Goal: Information Seeking & Learning: Learn about a topic

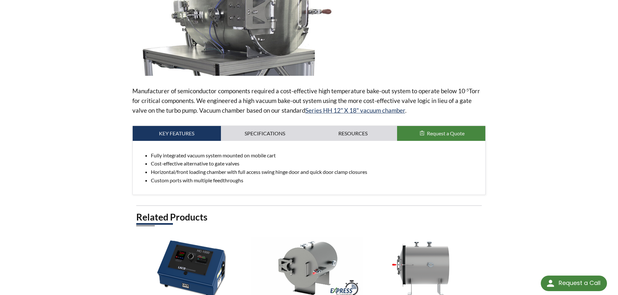
scroll to position [148, 0]
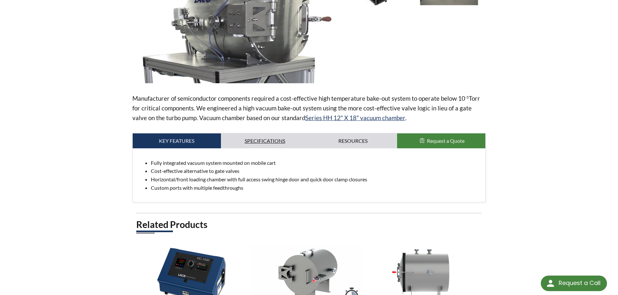
click at [265, 140] on link "Specifications" at bounding box center [265, 141] width 88 height 15
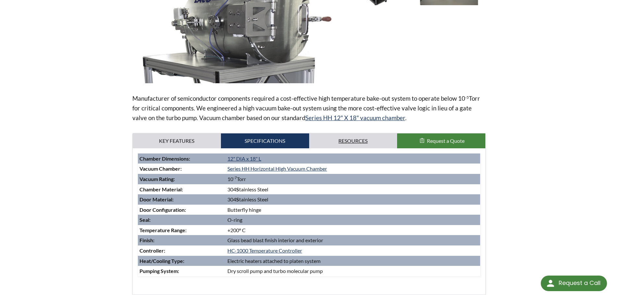
click at [359, 142] on link "Resources" at bounding box center [353, 141] width 88 height 15
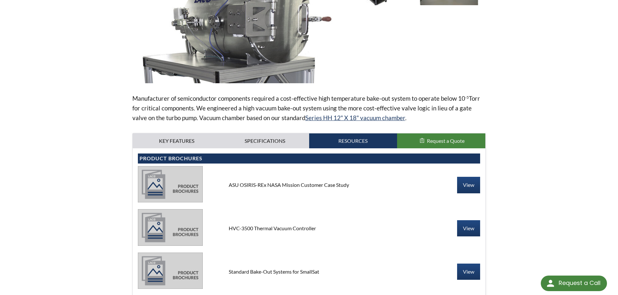
click at [429, 142] on span "Request a Quote" at bounding box center [446, 141] width 38 height 6
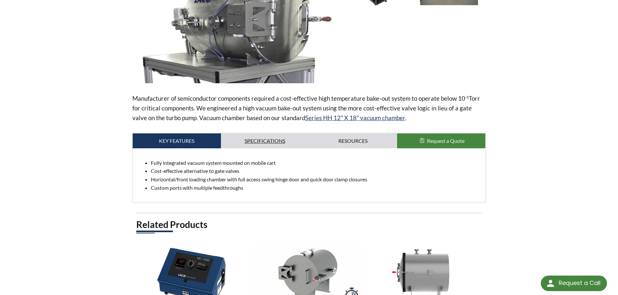
click at [290, 140] on link "Specifications" at bounding box center [265, 141] width 88 height 15
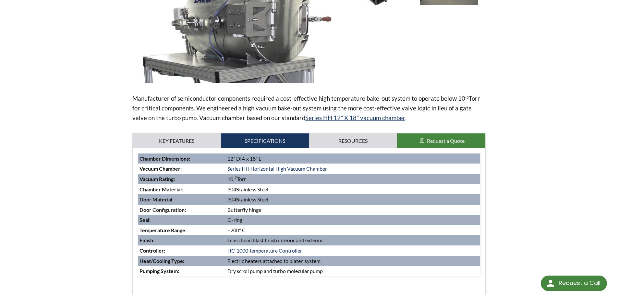
click at [250, 158] on link "12" DIA x 18" L" at bounding box center [244, 159] width 34 height 6
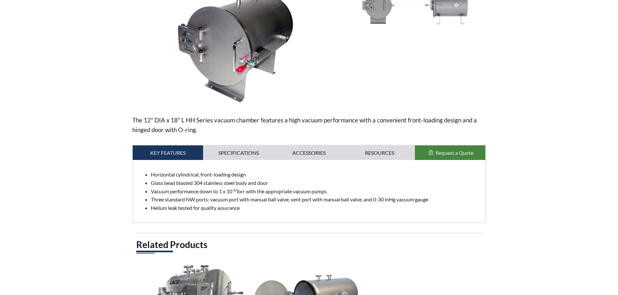
scroll to position [130, 0]
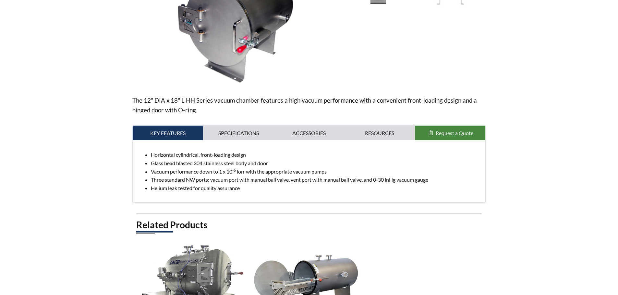
select select "语言翻译微件"
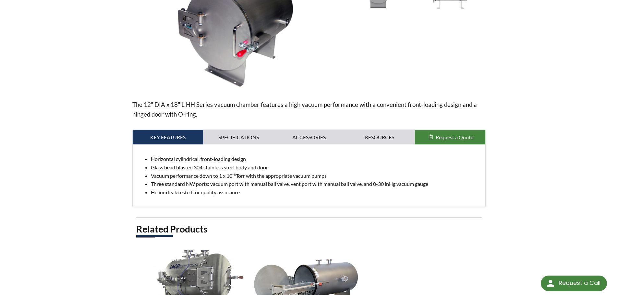
scroll to position [97, 0]
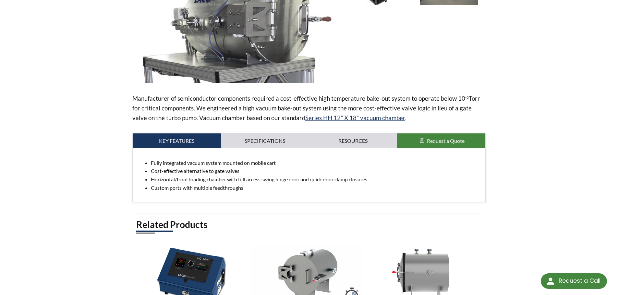
select select "语言翻译微件"
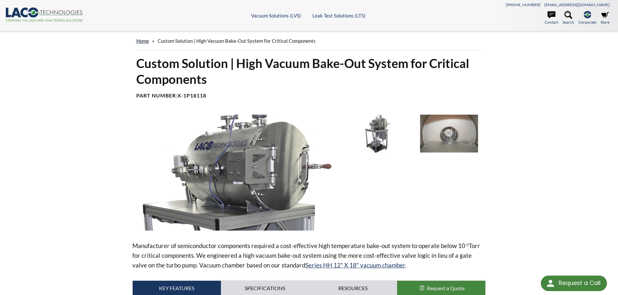
click at [147, 41] on link "home" at bounding box center [142, 41] width 13 height 6
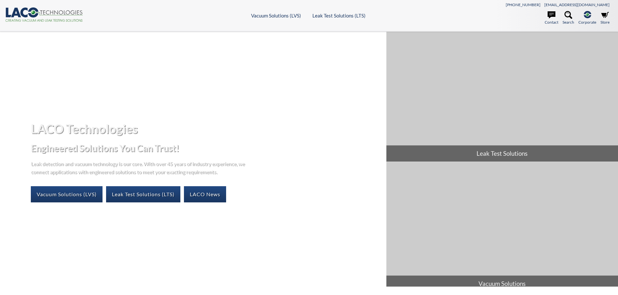
select select "语言翻译微件"
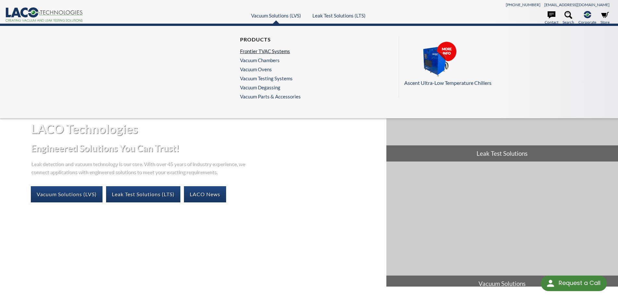
click at [284, 51] on link "Frontier TVAC Systems" at bounding box center [268, 51] width 57 height 6
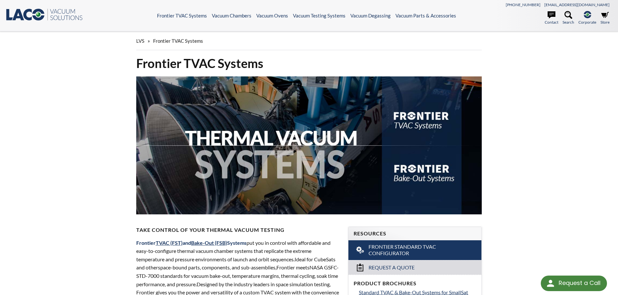
click at [141, 40] on span "LVS" at bounding box center [140, 41] width 8 height 6
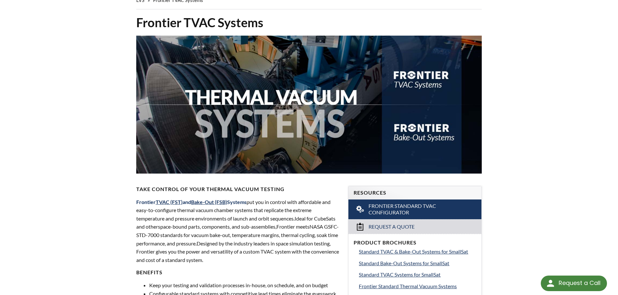
scroll to position [130, 0]
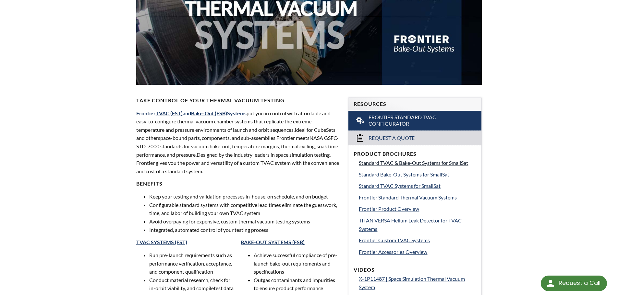
click at [384, 163] on span "Standard TVAC & Bake-Out Systems for SmallSat" at bounding box center [413, 163] width 109 height 6
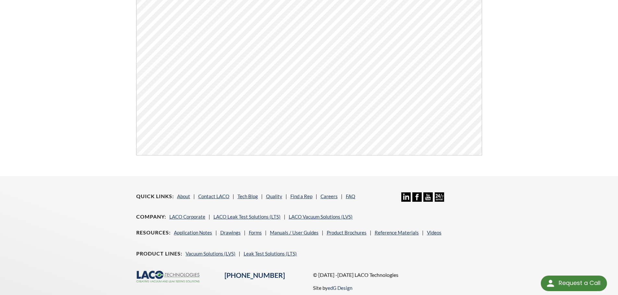
scroll to position [247, 0]
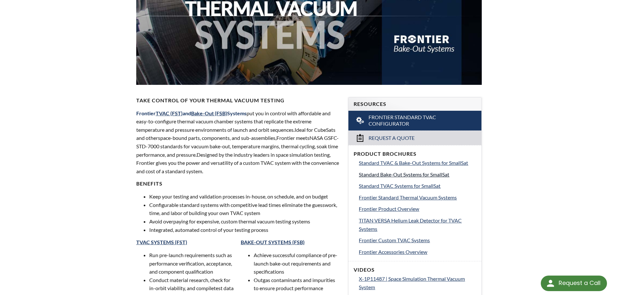
select select "语言翻译微件"
click at [438, 174] on span "Standard Bake-Out Systems for SmallSat" at bounding box center [404, 175] width 90 height 6
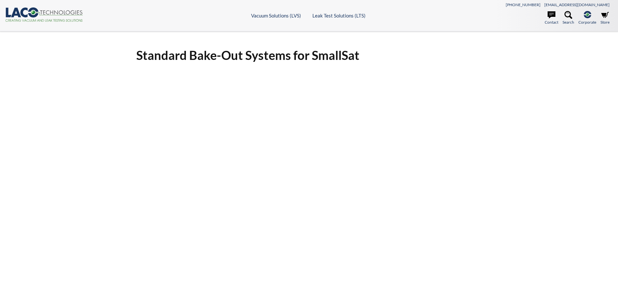
select select "语言翻译微件"
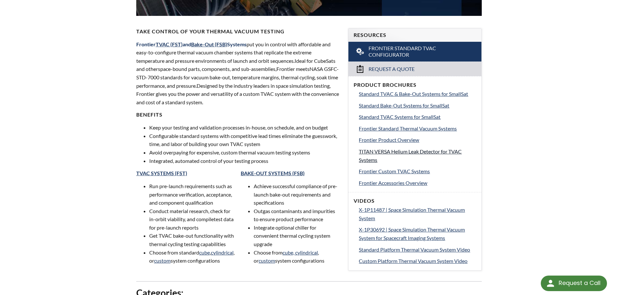
scroll to position [197, 0]
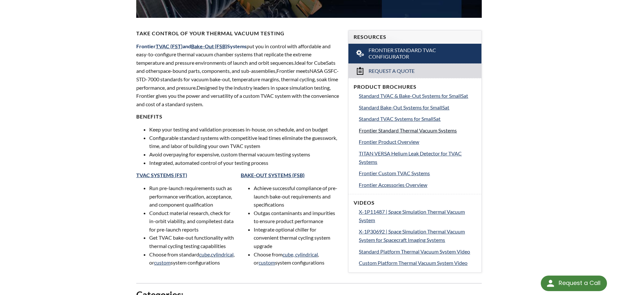
click at [394, 132] on span "Frontier Standard Thermal Vacuum Systems" at bounding box center [408, 130] width 98 height 6
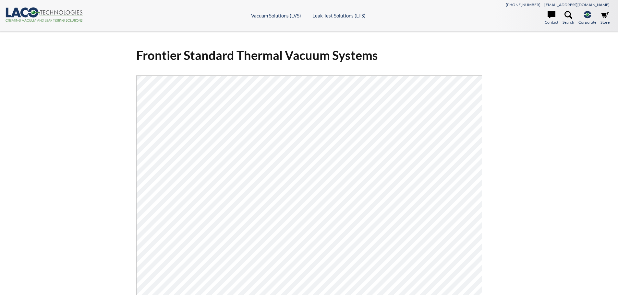
select select "语言翻译微件"
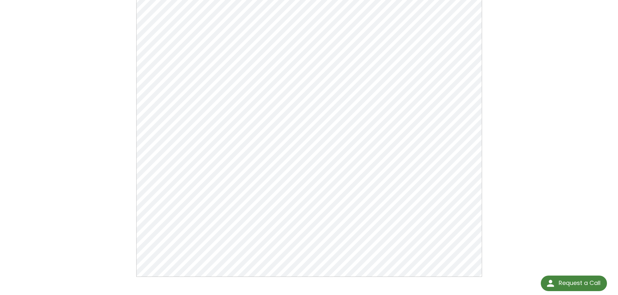
scroll to position [32, 0]
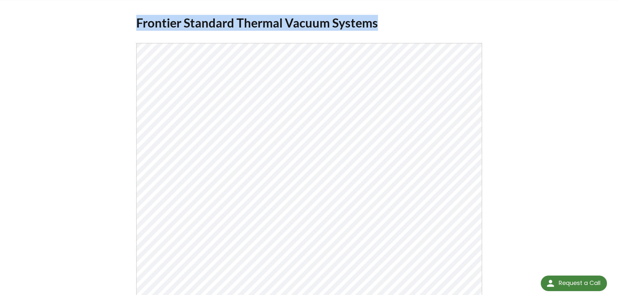
drag, startPoint x: 381, startPoint y: 23, endPoint x: 119, endPoint y: 22, distance: 261.7
click at [119, 22] on div "Frontier Standard Thermal Vacuum Systems Click Here To Download" at bounding box center [308, 179] width 415 height 339
copy h1 "Frontier Standard Thermal Vacuum Systems"
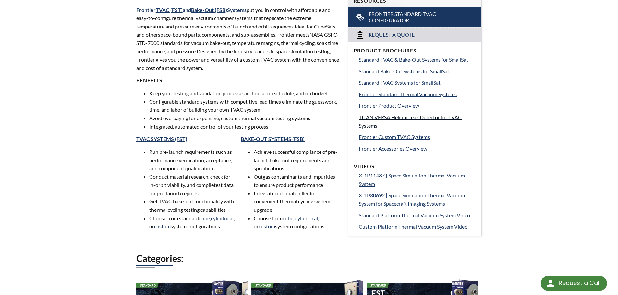
scroll to position [229, 0]
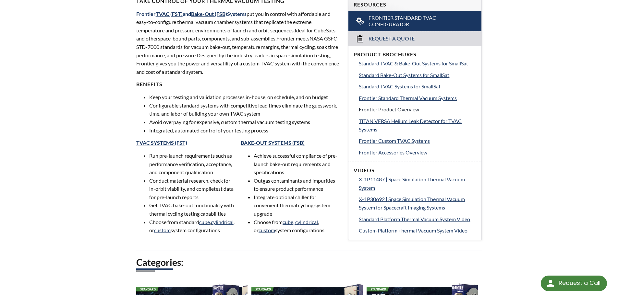
click at [392, 109] on span "Frontier Product Overview" at bounding box center [389, 109] width 60 height 6
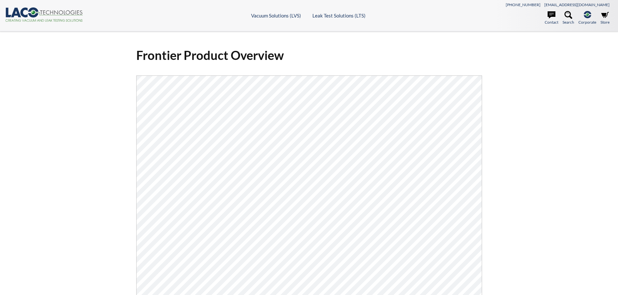
select select "语言翻译微件"
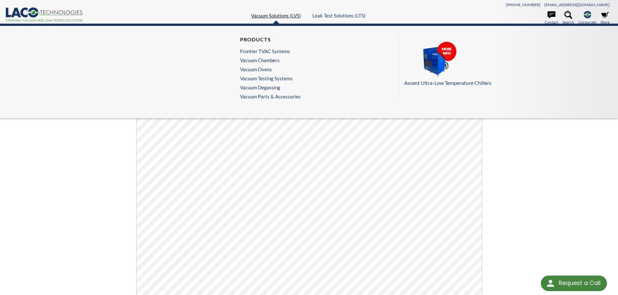
click at [279, 15] on link "Vacuum Solutions (LVS)" at bounding box center [276, 16] width 50 height 6
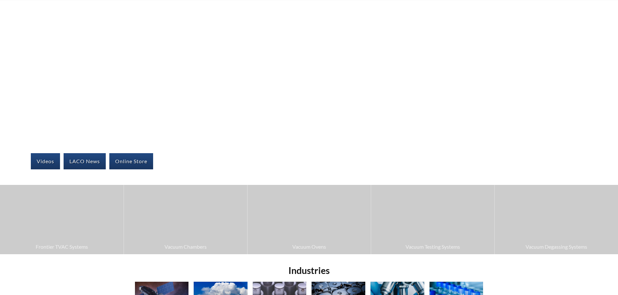
select select "语言翻译微件"
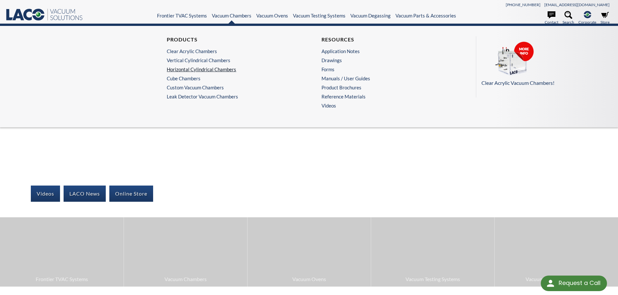
click at [191, 72] on link "Horizontal Cylindrical Chambers" at bounding box center [230, 69] width 126 height 6
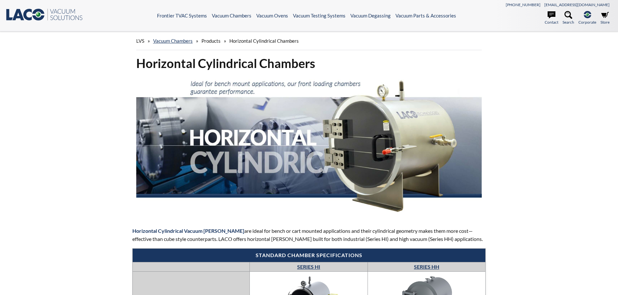
select select "语言翻译微件"
click at [211, 41] on span "Products" at bounding box center [210, 41] width 19 height 6
click at [212, 41] on span "Products" at bounding box center [210, 41] width 19 height 6
click at [213, 42] on span "Products" at bounding box center [210, 41] width 19 height 6
click at [186, 43] on link "Vacuum Chambers" at bounding box center [173, 41] width 40 height 6
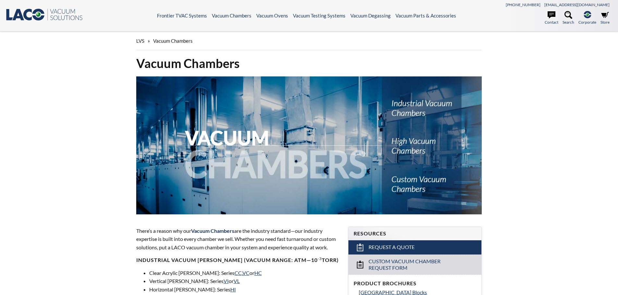
select select "语言翻译微件"
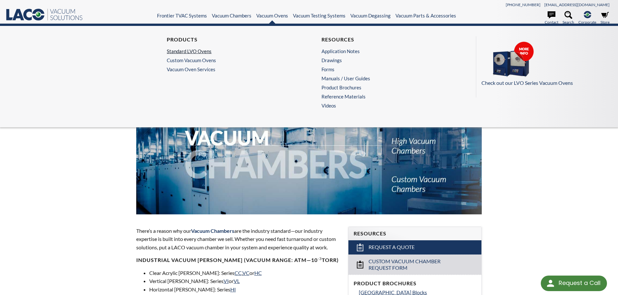
click at [205, 50] on link "Standard LVO Ovens" at bounding box center [230, 51] width 126 height 6
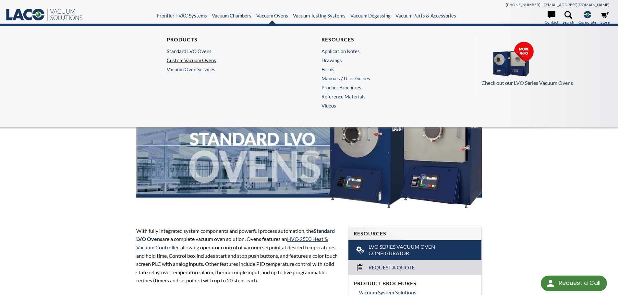
click at [196, 63] on link "Custom Vacuum Ovens" at bounding box center [230, 60] width 126 height 6
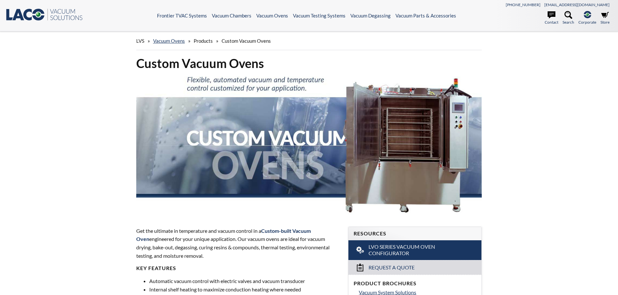
select select "语言翻译微件"
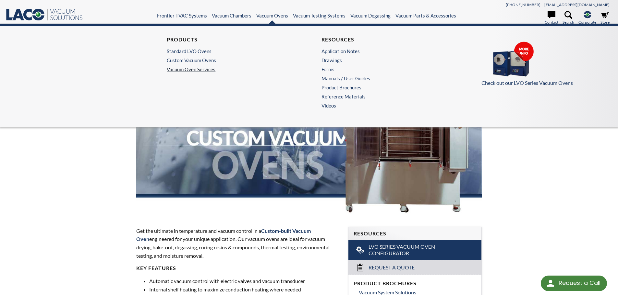
click at [187, 70] on link "Vacuum Oven Services" at bounding box center [232, 69] width 130 height 6
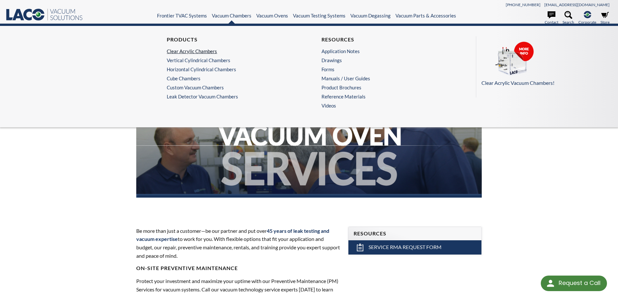
click at [193, 52] on link "Clear Acrylic Chambers" at bounding box center [230, 51] width 126 height 6
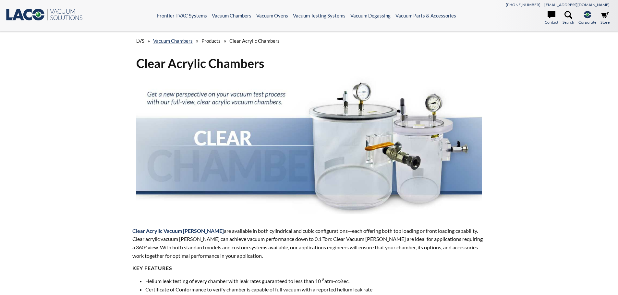
select select "语言翻译微件"
click at [185, 41] on link "Vacuum Chambers" at bounding box center [173, 41] width 40 height 6
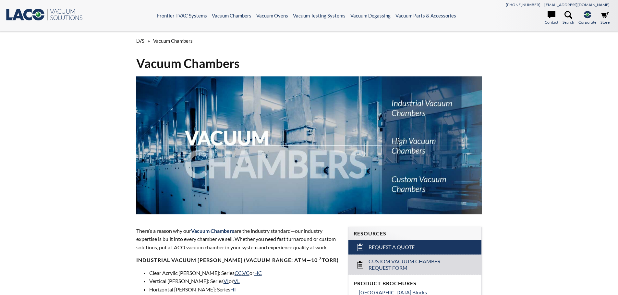
select select "语言翻译微件"
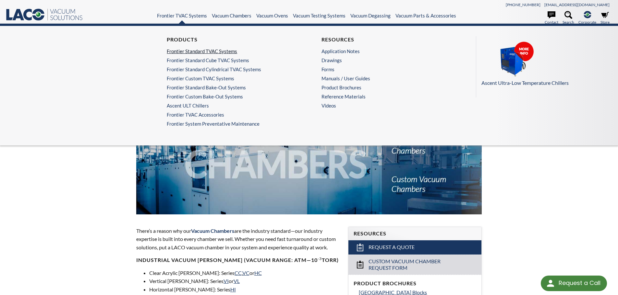
click at [183, 53] on link "Frontier Standard TVAC Systems" at bounding box center [230, 51] width 126 height 6
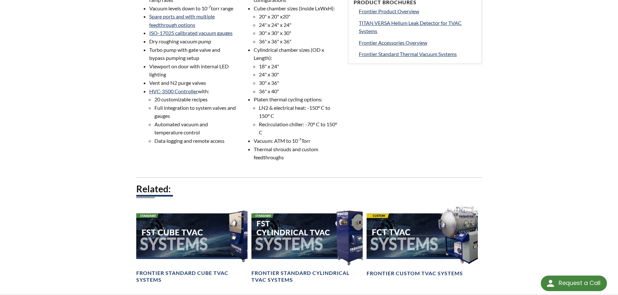
scroll to position [292, 0]
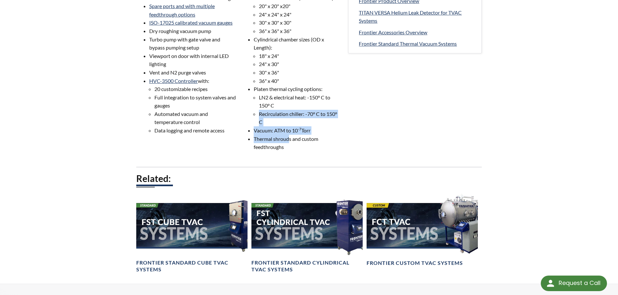
drag, startPoint x: 290, startPoint y: 143, endPoint x: 260, endPoint y: 116, distance: 39.7
click at [260, 116] on ul "Choose from cube or cylindrical chamber configurations Cube chamber sizes (Insi…" at bounding box center [291, 64] width 100 height 174
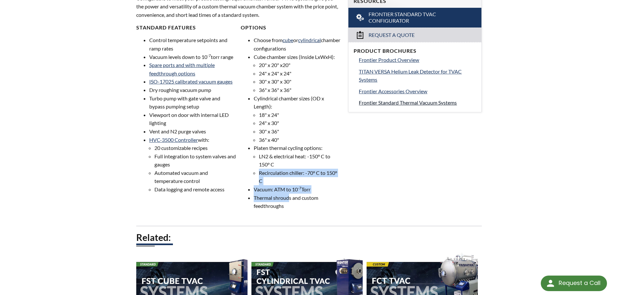
scroll to position [227, 0]
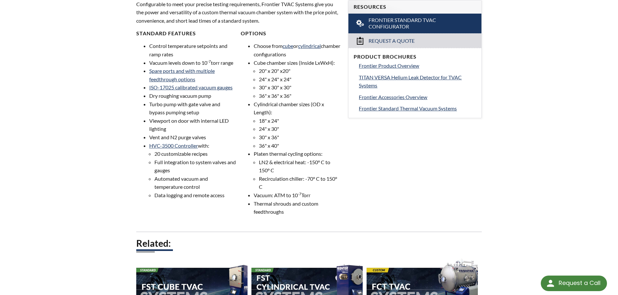
click at [331, 148] on li "36" x 40"" at bounding box center [299, 146] width 81 height 8
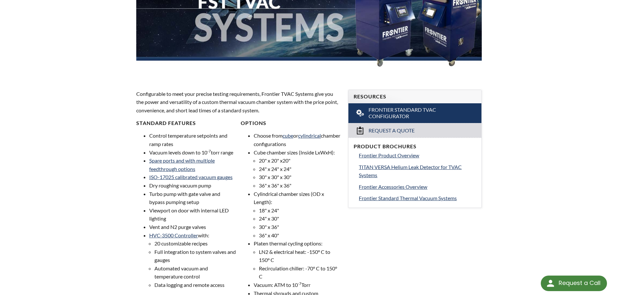
scroll to position [138, 0]
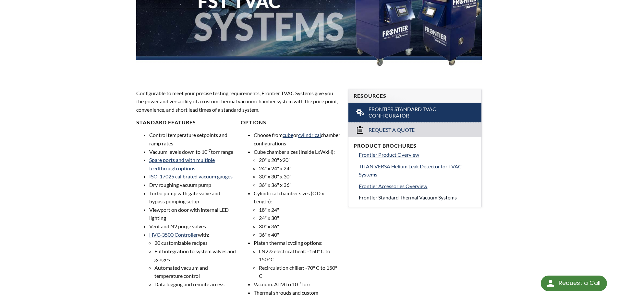
click at [433, 196] on span "Frontier Standard Thermal Vacuum Systems" at bounding box center [408, 198] width 98 height 6
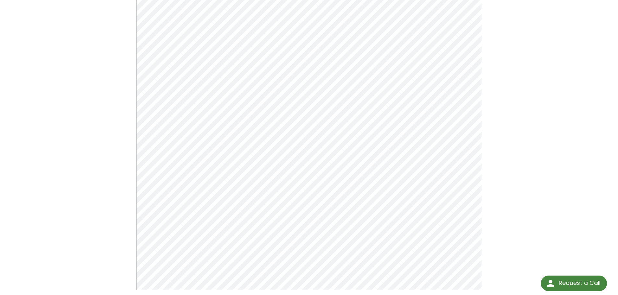
scroll to position [97, 0]
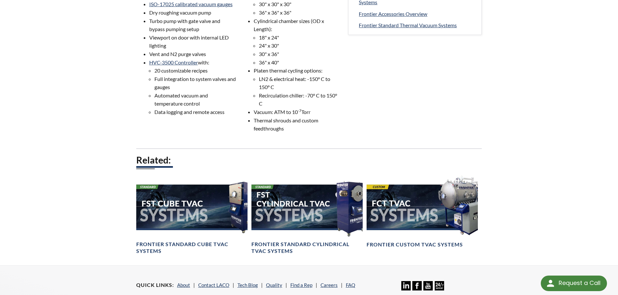
scroll to position [324, 0]
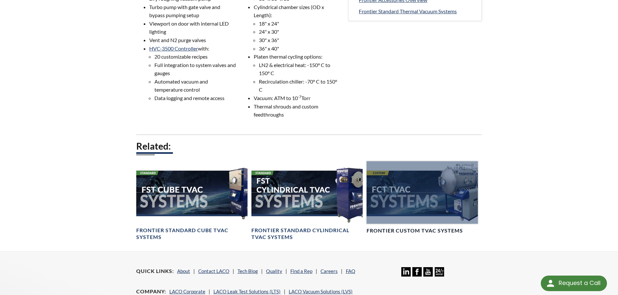
click at [427, 189] on div at bounding box center [421, 192] width 111 height 63
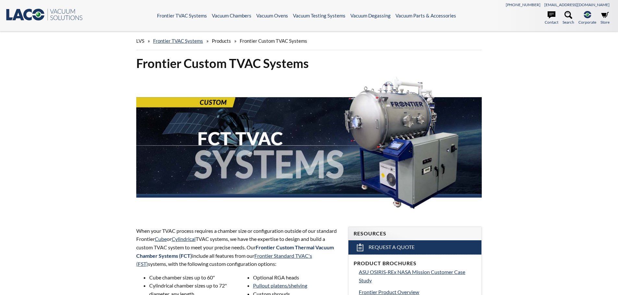
select select "语言翻译微件"
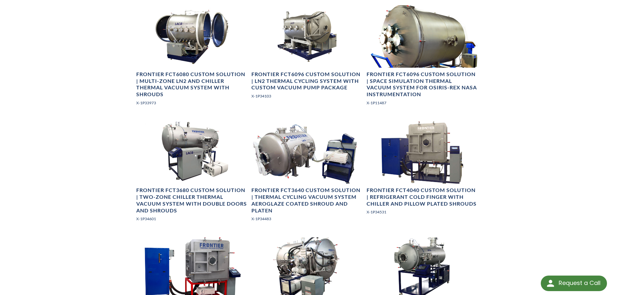
scroll to position [389, 0]
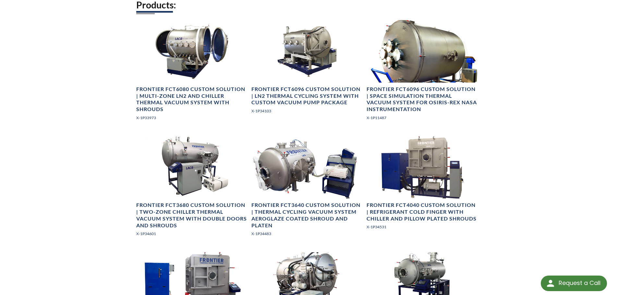
drag, startPoint x: 425, startPoint y: 45, endPoint x: 602, endPoint y: 74, distance: 179.3
click at [603, 71] on div "LVS » Frontier TVAC Systems » Products » Frontier Custom TVAC Systems Frontier …" at bounding box center [309, 60] width 618 height 837
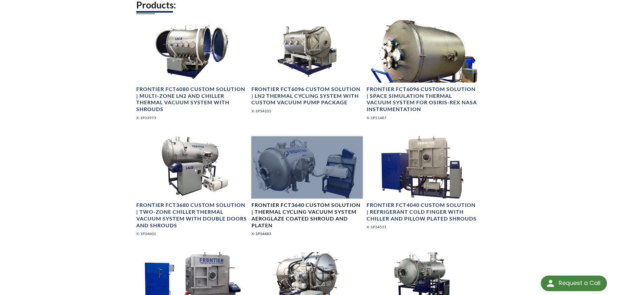
click at [325, 156] on div at bounding box center [306, 168] width 111 height 63
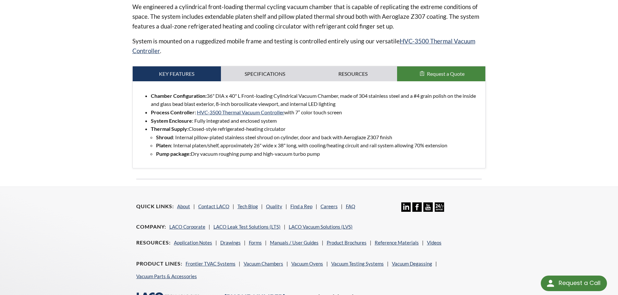
scroll to position [227, 0]
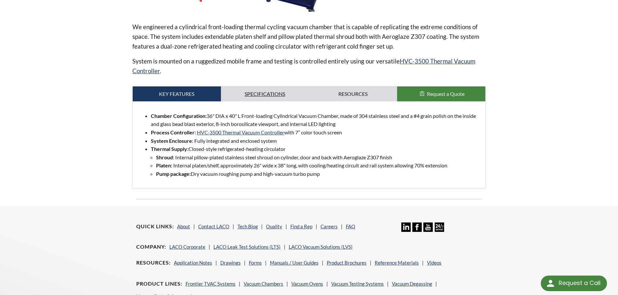
click at [267, 93] on link "Specifications" at bounding box center [265, 94] width 88 height 15
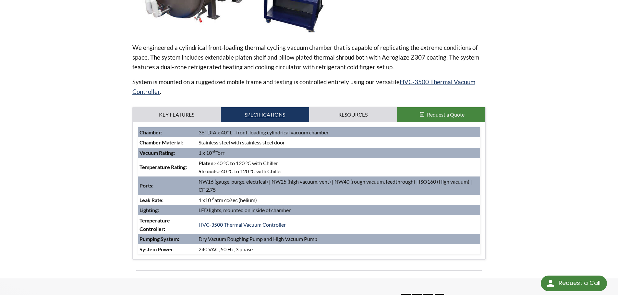
scroll to position [195, 0]
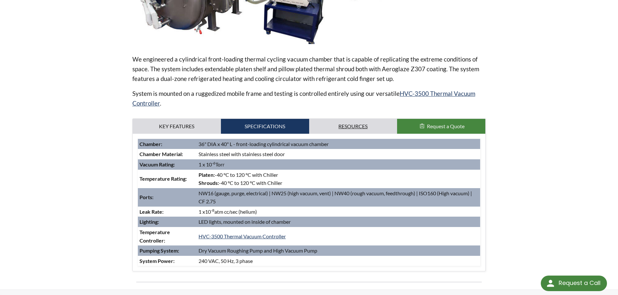
click at [347, 129] on link "Resources" at bounding box center [353, 126] width 88 height 15
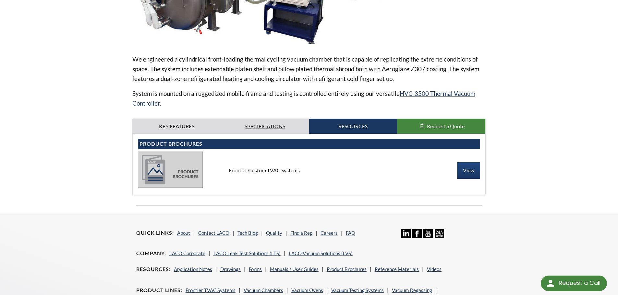
click at [276, 123] on link "Specifications" at bounding box center [265, 126] width 88 height 15
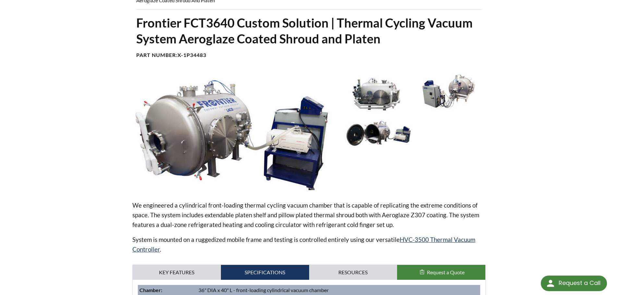
scroll to position [0, 0]
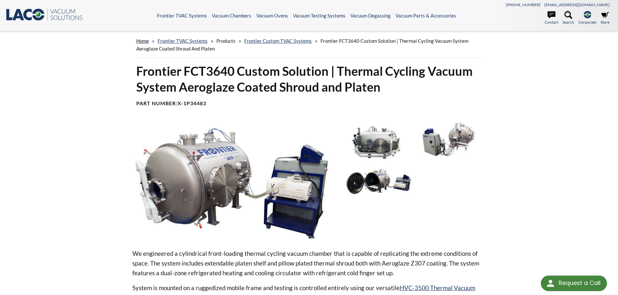
click at [140, 41] on link "home" at bounding box center [142, 41] width 13 height 6
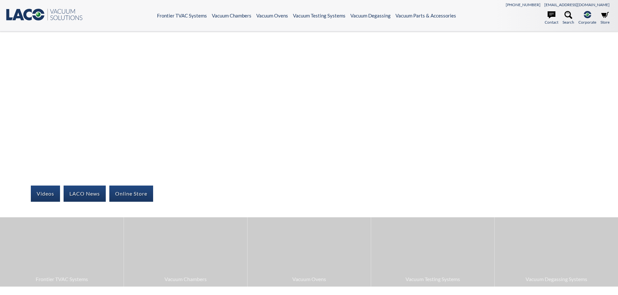
select select "语言翻译微件"
click at [30, 11] on icon at bounding box center [27, 15] width 8 height 12
select select "语言翻译微件"
click at [554, 17] on icon at bounding box center [551, 15] width 8 height 8
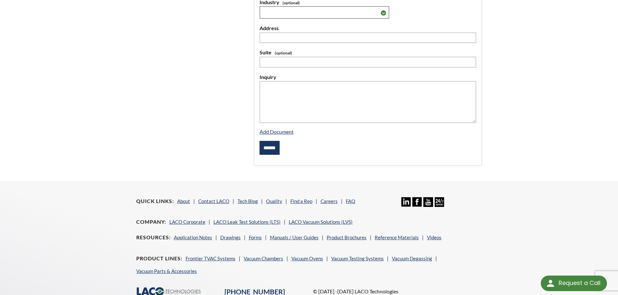
scroll to position [243, 0]
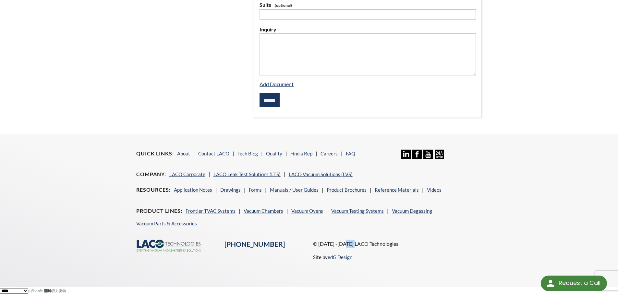
drag, startPoint x: 346, startPoint y: 244, endPoint x: 358, endPoint y: 246, distance: 12.6
click at [358, 246] on p "© [DATE] -[DATE] LACO Technologies" at bounding box center [397, 244] width 169 height 8
copy p "LACO"
click at [188, 153] on link "About" at bounding box center [183, 154] width 13 height 6
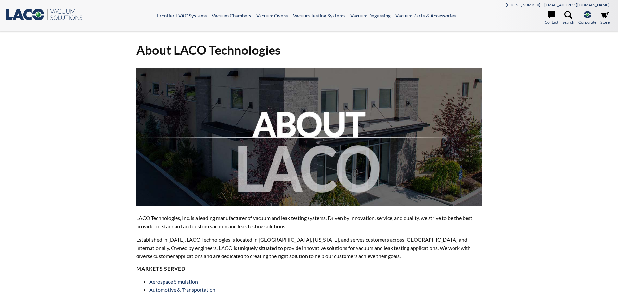
select select "语言翻译微件"
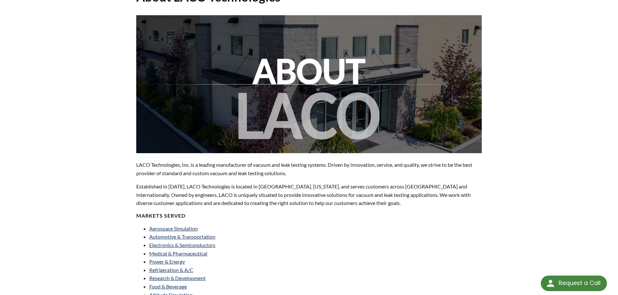
scroll to position [97, 0]
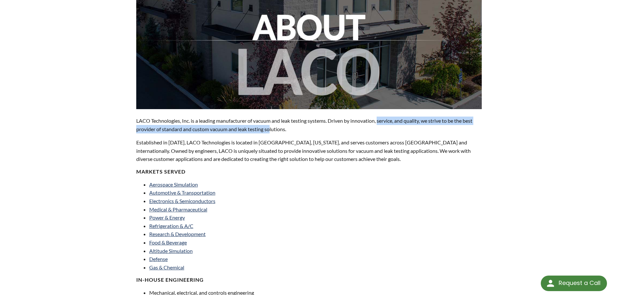
drag, startPoint x: 384, startPoint y: 123, endPoint x: 271, endPoint y: 133, distance: 113.7
click at [271, 133] on p "LACO Technologies, Inc. is a leading manufacturer of vacuum and leak testing sy…" at bounding box center [309, 125] width 346 height 17
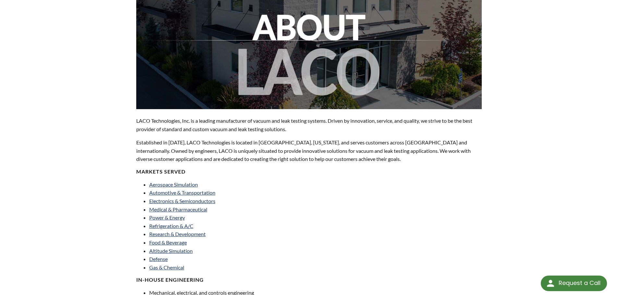
click at [154, 143] on p "Established in 1975, LACO Technologies is located in Salt Lake City, Utah, and …" at bounding box center [309, 150] width 346 height 25
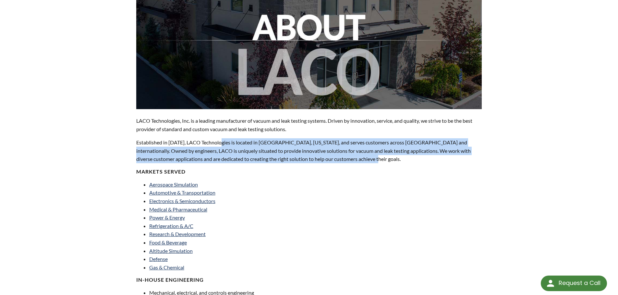
drag, startPoint x: 222, startPoint y: 145, endPoint x: 464, endPoint y: 158, distance: 242.9
click at [464, 158] on p "Established in 1975, LACO Technologies is located in Salt Lake City, Utah, and …" at bounding box center [309, 150] width 346 height 25
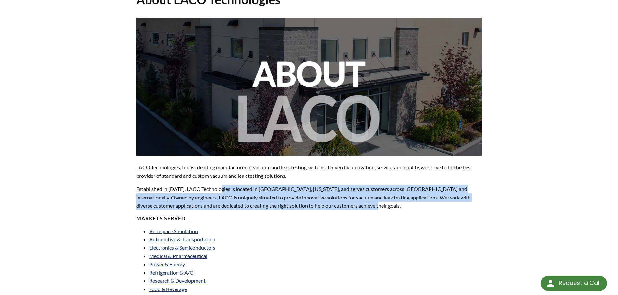
scroll to position [0, 0]
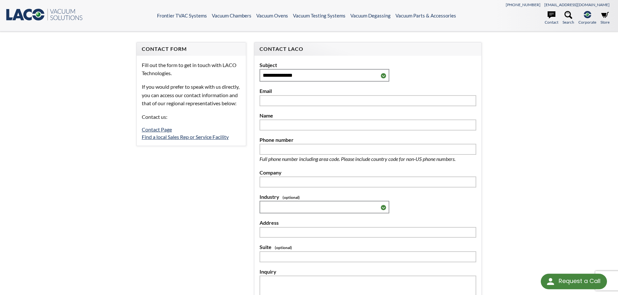
scroll to position [243, 0]
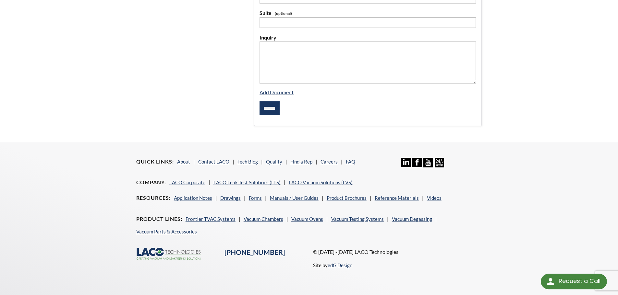
select select "语言翻译微件"
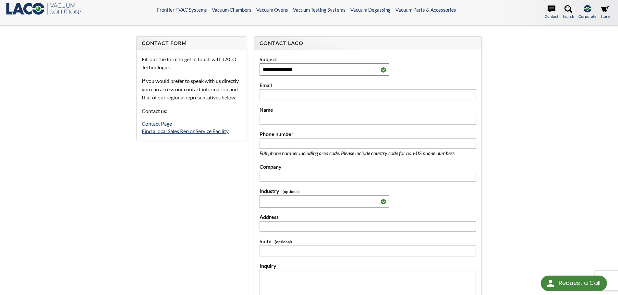
scroll to position [0, 0]
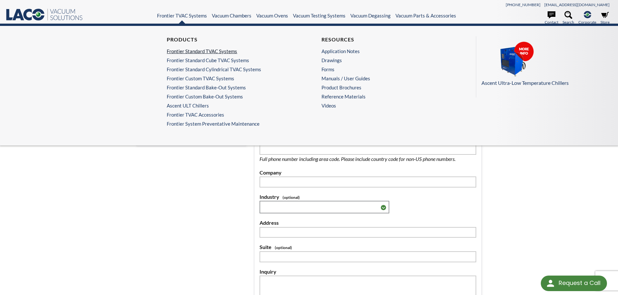
click at [187, 52] on link "Frontier Standard TVAC Systems" at bounding box center [230, 51] width 126 height 6
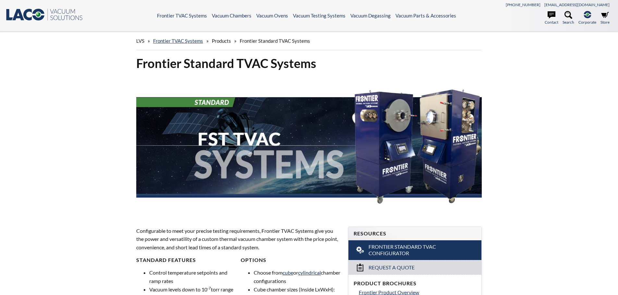
select select "语言翻译微件"
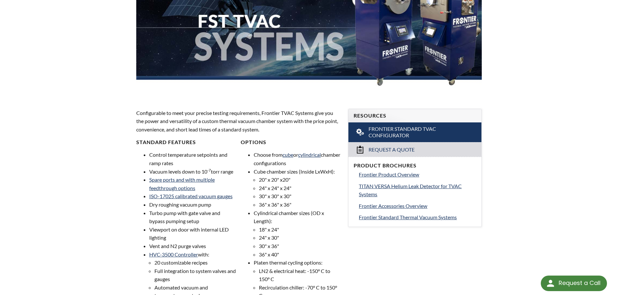
scroll to position [130, 0]
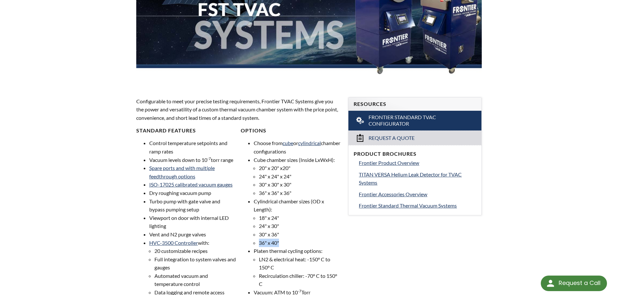
drag, startPoint x: 284, startPoint y: 243, endPoint x: 260, endPoint y: 239, distance: 24.2
click at [260, 239] on li "36" x 40"" at bounding box center [299, 243] width 81 height 8
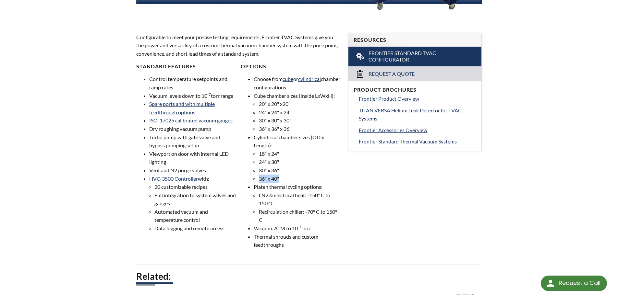
scroll to position [195, 0]
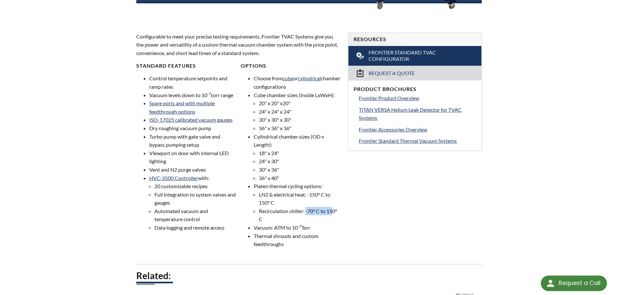
drag, startPoint x: 307, startPoint y: 211, endPoint x: 335, endPoint y: 211, distance: 27.6
click at [335, 211] on li "Recirculation chiller: -70° C to 150° C" at bounding box center [299, 215] width 81 height 17
drag, startPoint x: 309, startPoint y: 196, endPoint x: 283, endPoint y: 202, distance: 26.6
click at [283, 202] on li "LN2 & electrical heat: -150° C to 150° C" at bounding box center [299, 199] width 81 height 17
copy li "150° C to 150° C"
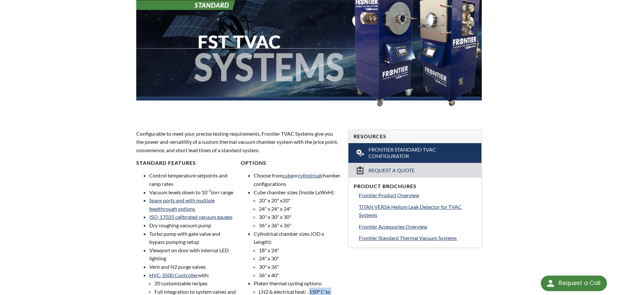
scroll to position [0, 0]
